Goal: Navigation & Orientation: Locate item on page

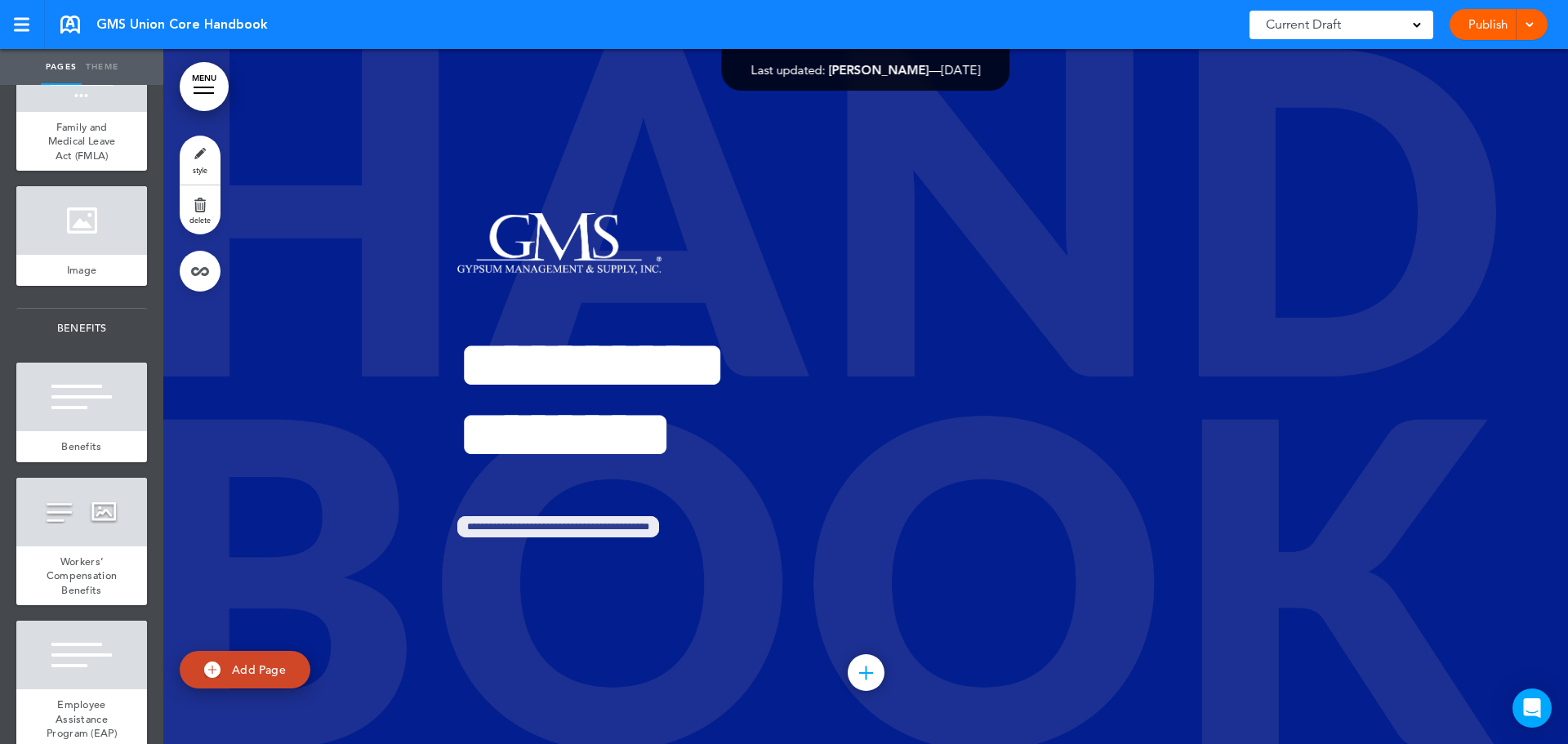
scroll to position [4576, 0]
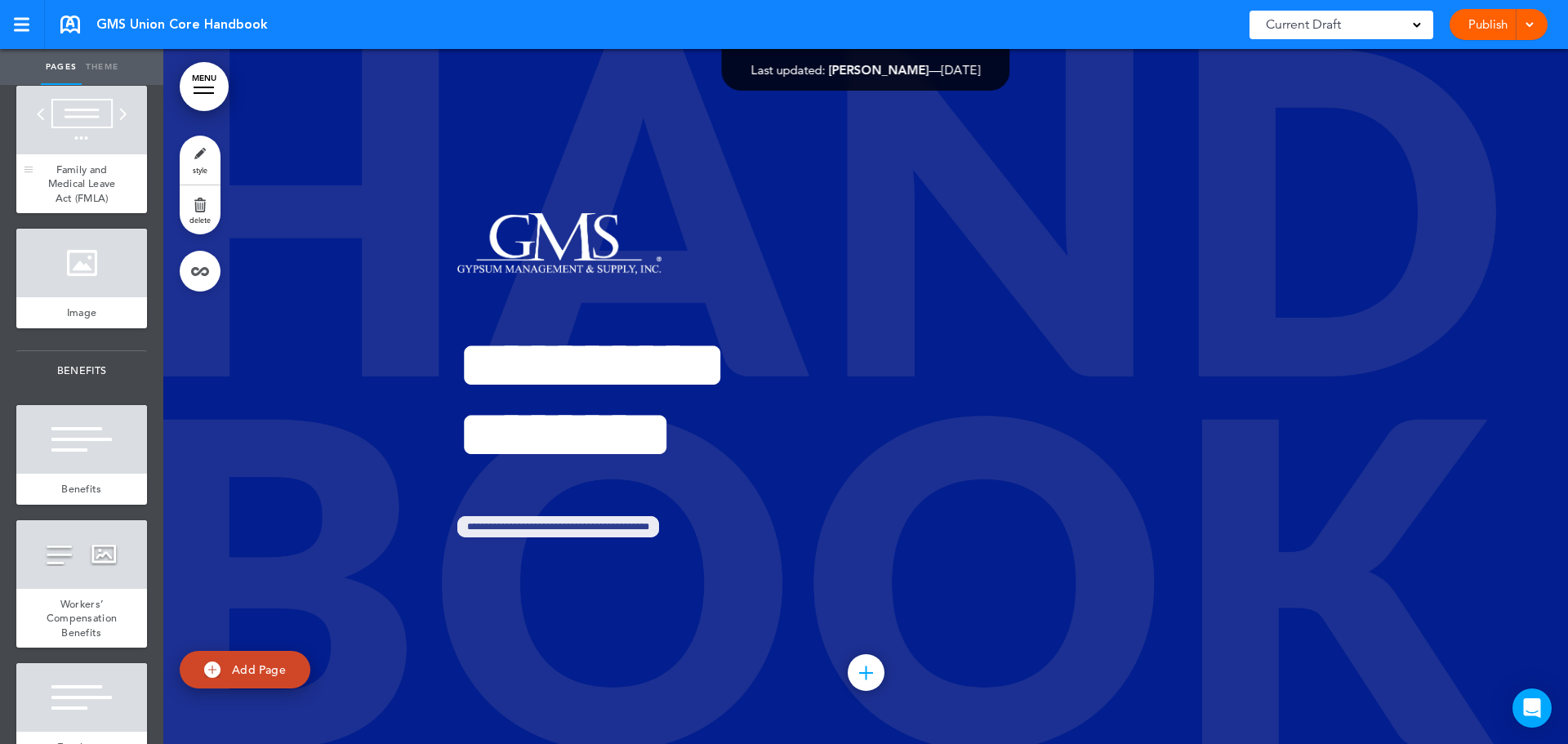
click at [77, 154] on div at bounding box center [81, 120] width 130 height 68
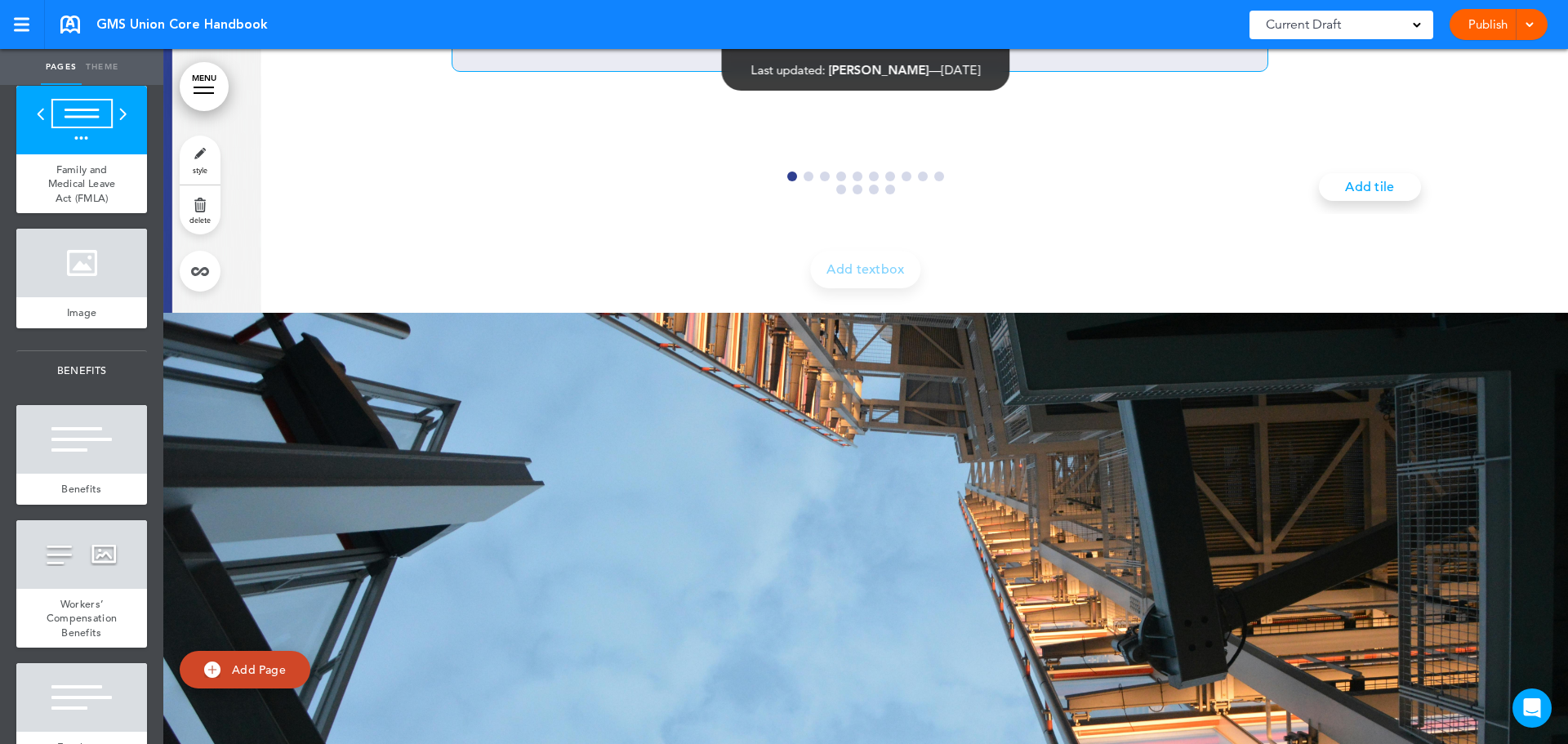
scroll to position [77942, 0]
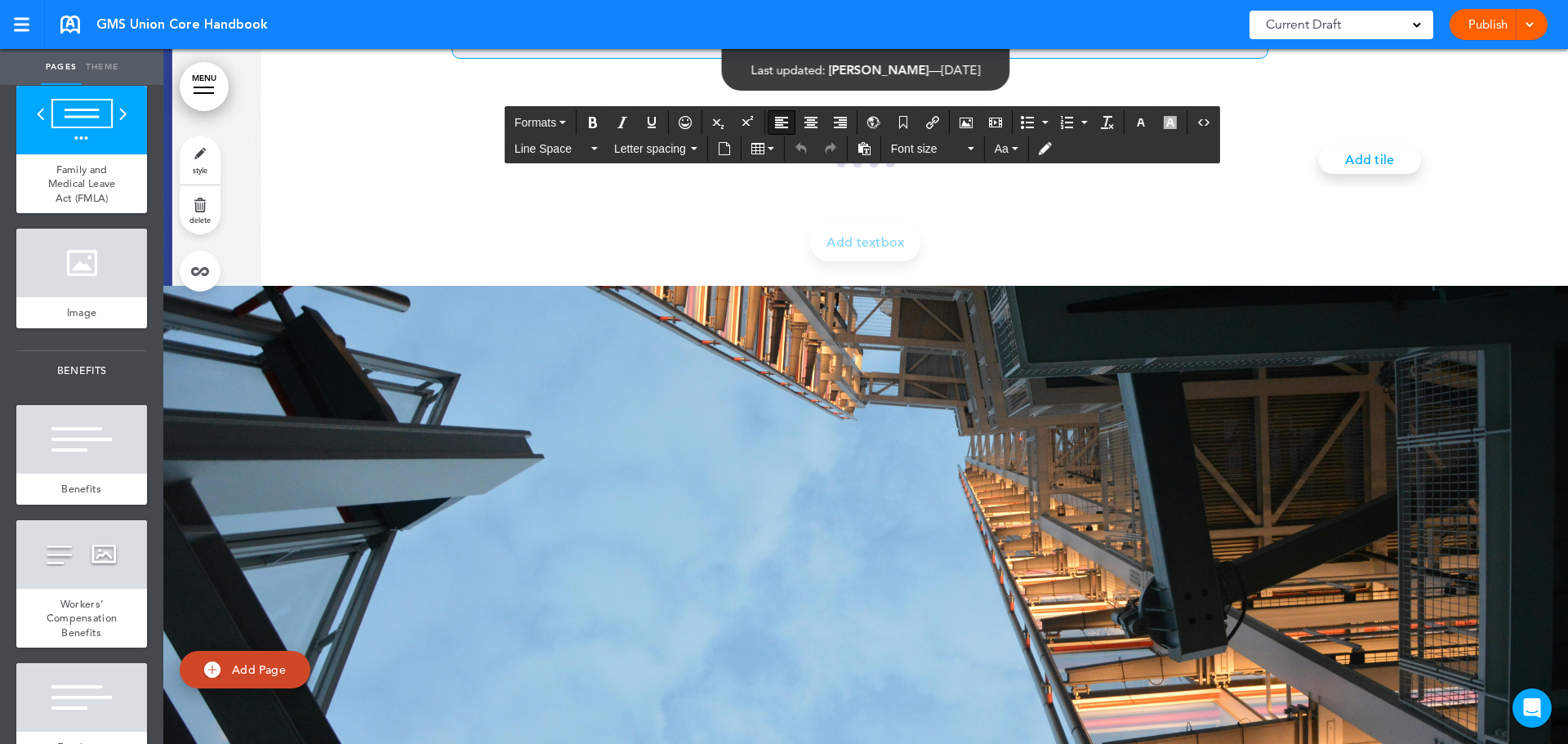
drag, startPoint x: 493, startPoint y: 264, endPoint x: 796, endPoint y: 296, distance: 304.7
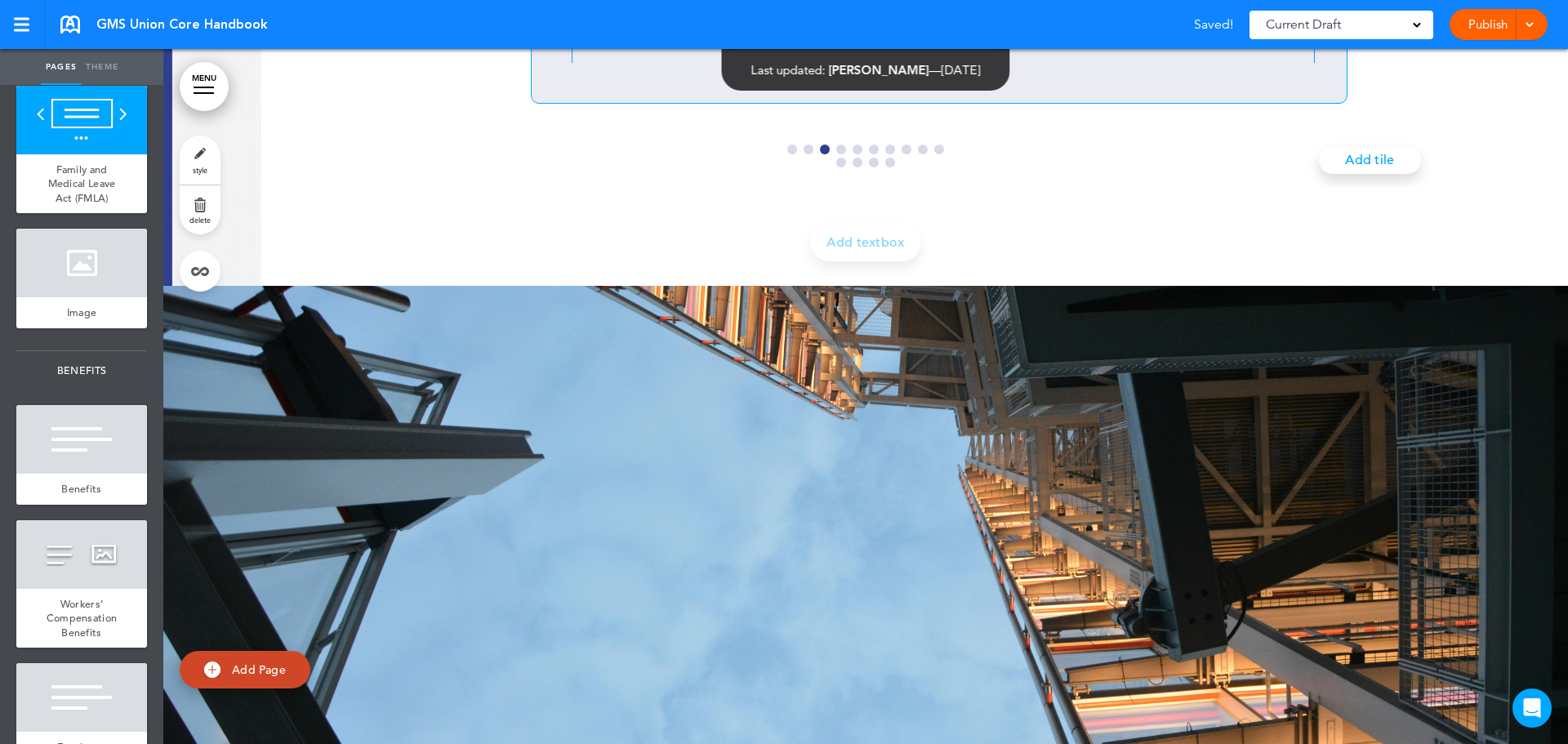
scroll to position [0, 2736]
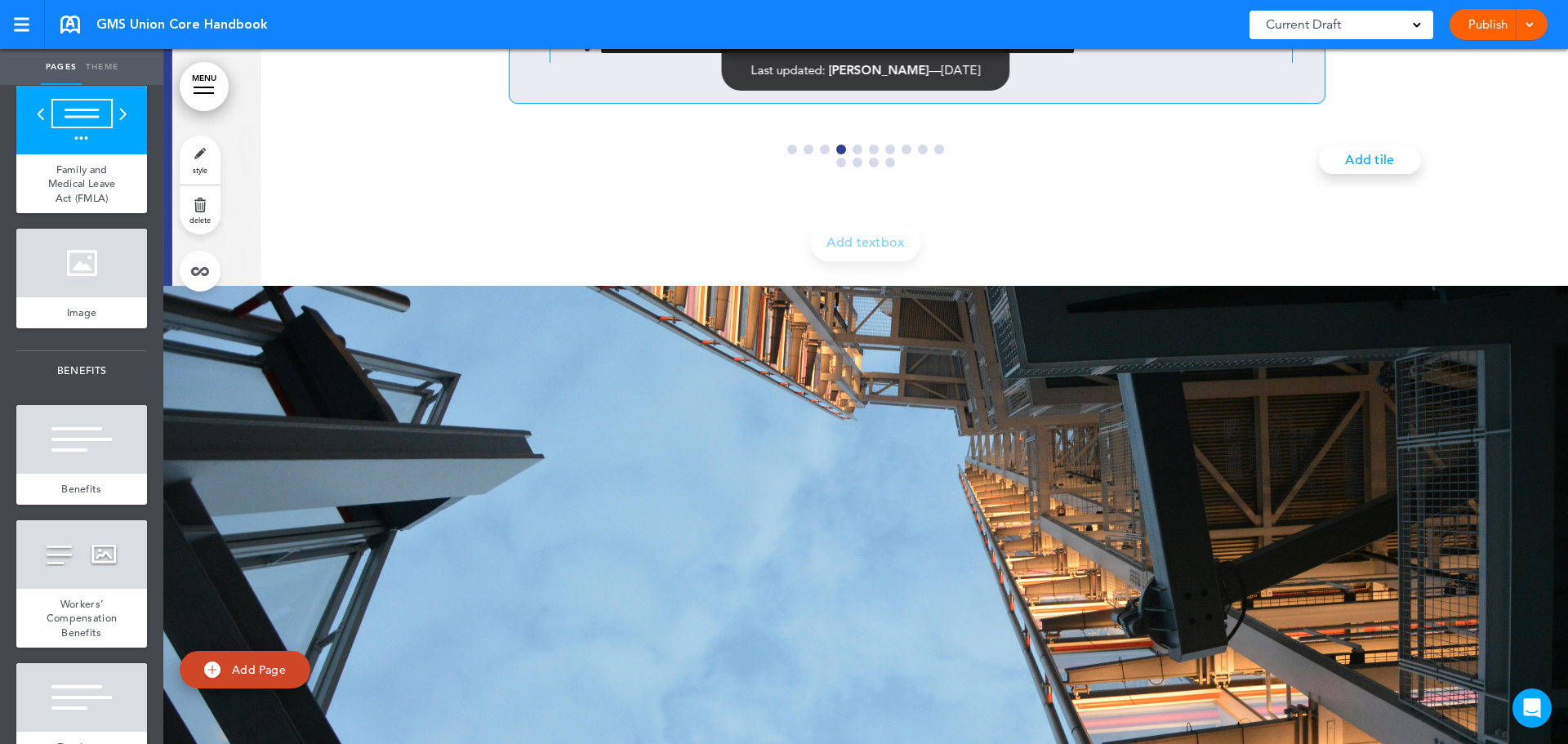
scroll to position [0, 4103]
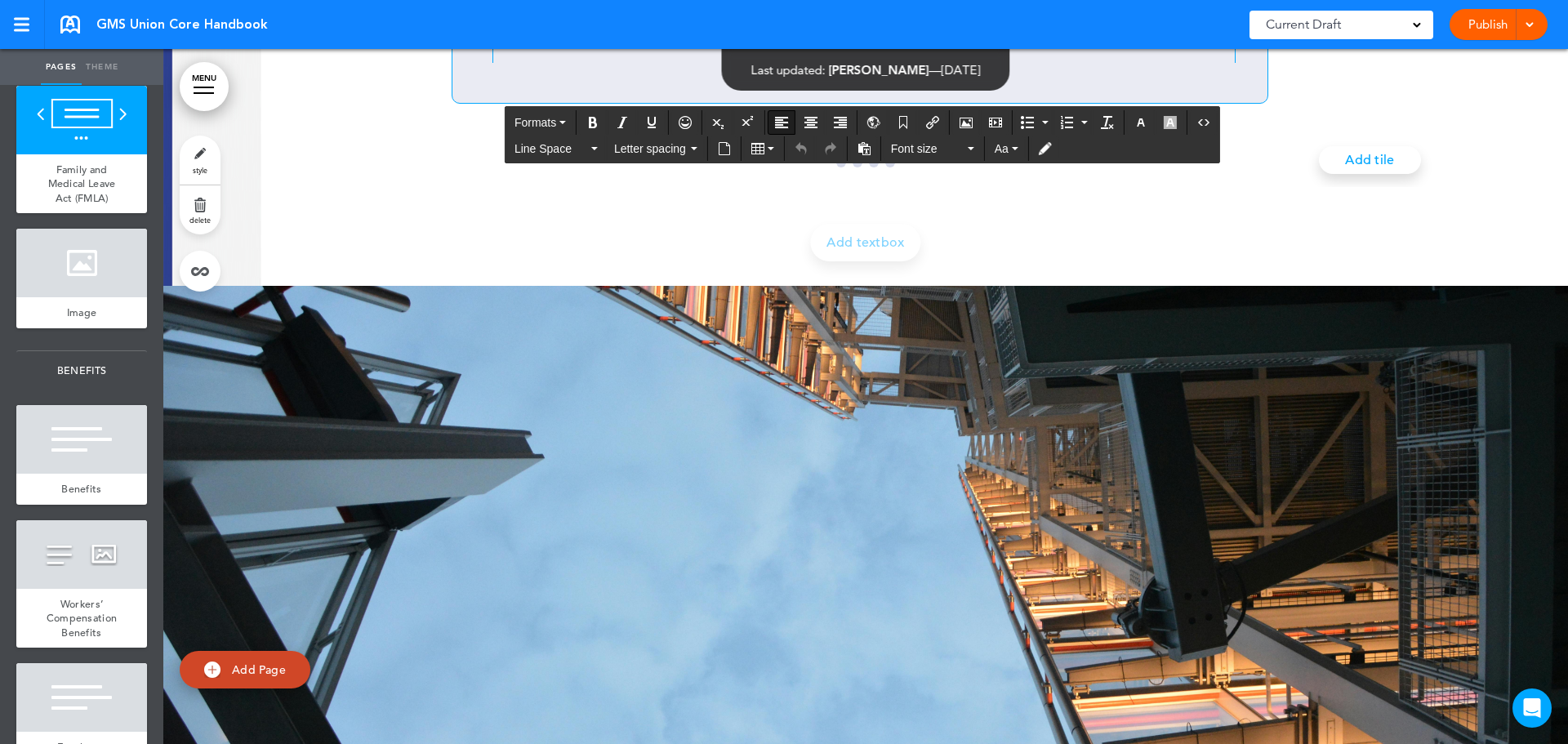
drag, startPoint x: 783, startPoint y: 343, endPoint x: 492, endPoint y: 231, distance: 311.8
